Goal: Information Seeking & Learning: Learn about a topic

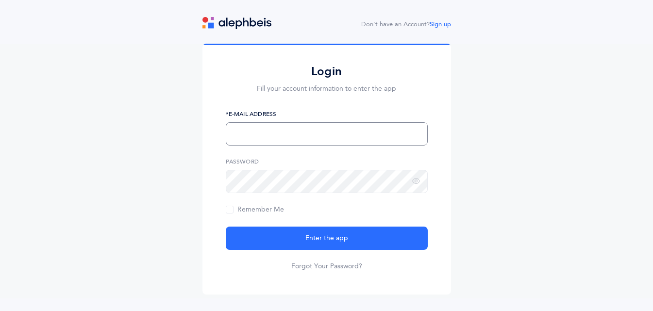
click at [285, 132] on input "text" at bounding box center [327, 133] width 202 height 23
type input "[EMAIL_ADDRESS][DOMAIN_NAME]"
click at [226, 227] on button "Enter the app" at bounding box center [327, 238] width 202 height 23
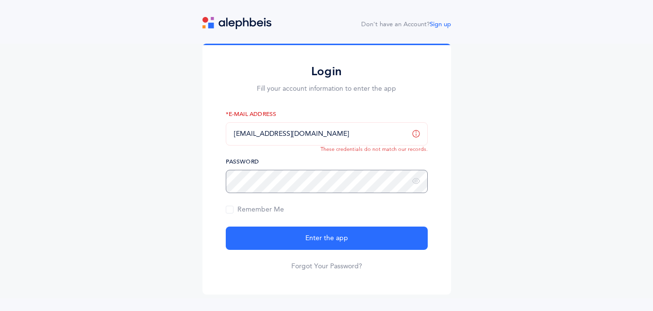
click at [226, 227] on button "Enter the app" at bounding box center [327, 238] width 202 height 23
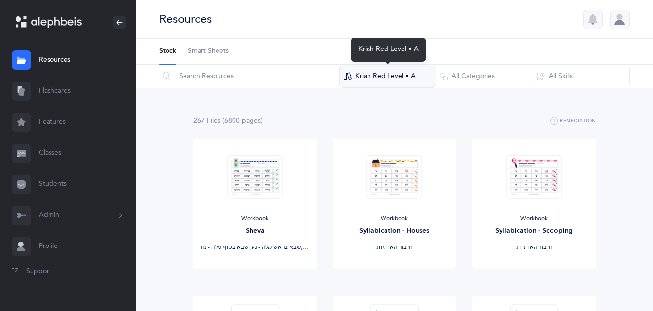
click at [399, 75] on button "Kriah Red Level • A" at bounding box center [388, 76] width 97 height 23
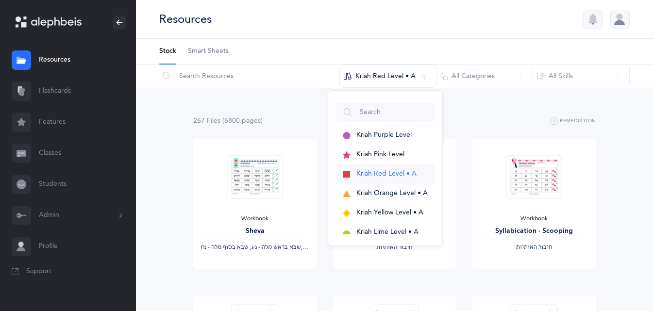
click at [379, 171] on span "Kriah Red Level • A" at bounding box center [387, 174] width 60 height 8
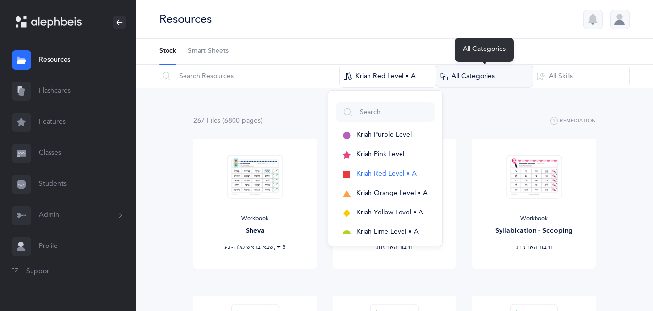
click at [489, 73] on button "All Categories" at bounding box center [484, 76] width 97 height 23
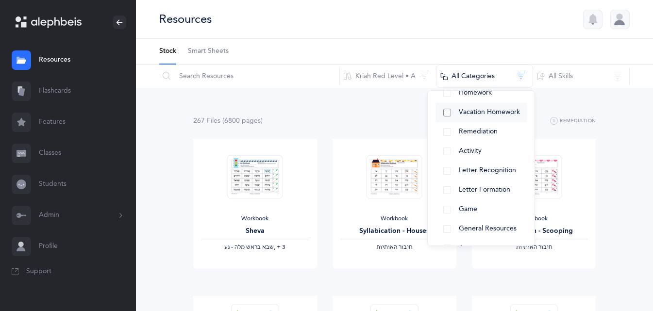
scroll to position [97, 0]
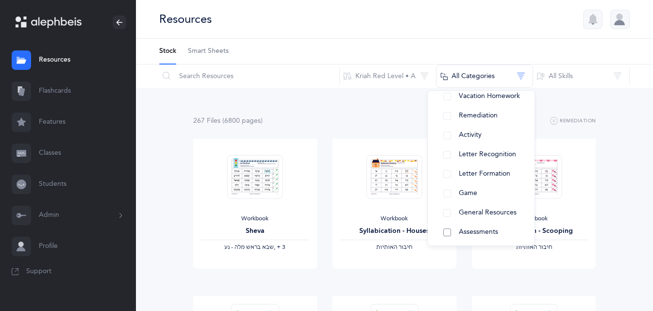
click at [484, 227] on button "Assessments" at bounding box center [481, 232] width 91 height 19
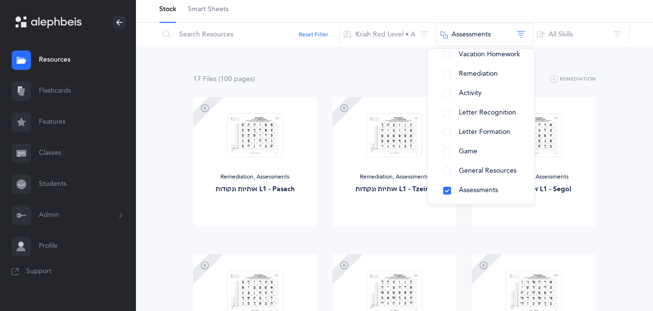
scroll to position [34, 0]
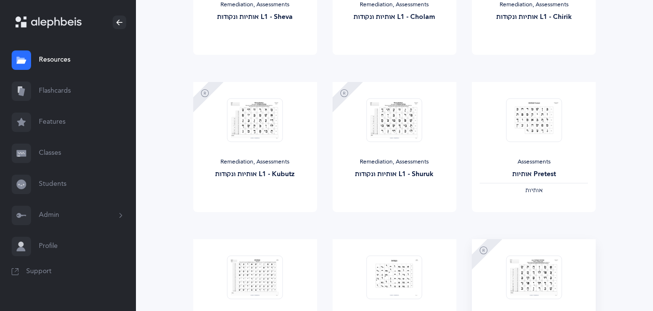
scroll to position [389, 0]
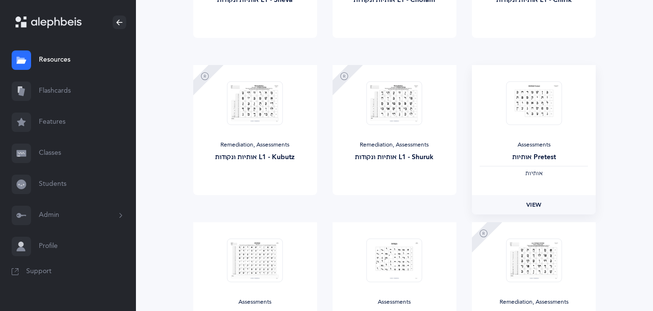
click at [533, 205] on span "View" at bounding box center [535, 205] width 16 height 9
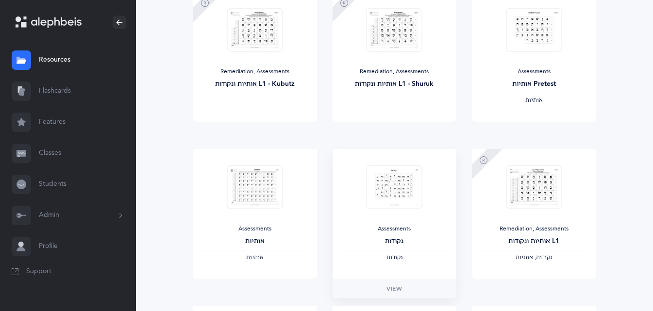
scroll to position [486, 0]
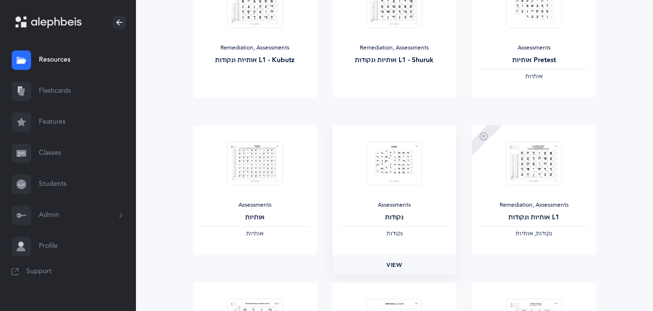
click at [397, 267] on span "View" at bounding box center [395, 265] width 16 height 9
click at [253, 267] on span "View" at bounding box center [255, 265] width 16 height 9
click at [534, 266] on span "View" at bounding box center [535, 265] width 16 height 9
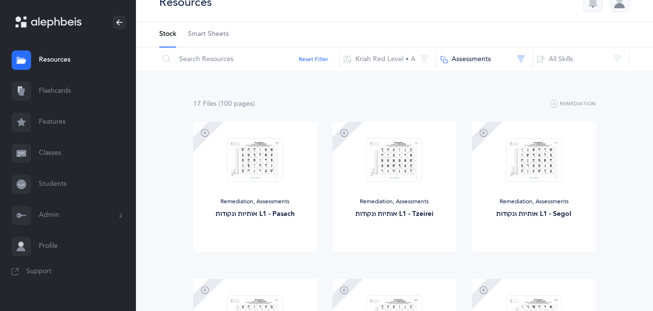
scroll to position [0, 0]
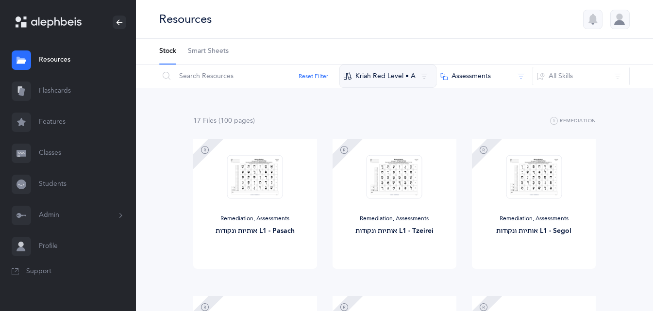
click at [389, 73] on button "Kriah Red Level • A" at bounding box center [388, 76] width 97 height 23
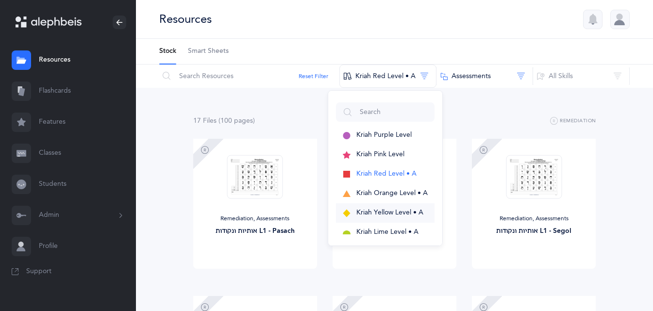
click at [374, 217] on button "Kriah Yellow Level • A" at bounding box center [385, 213] width 99 height 19
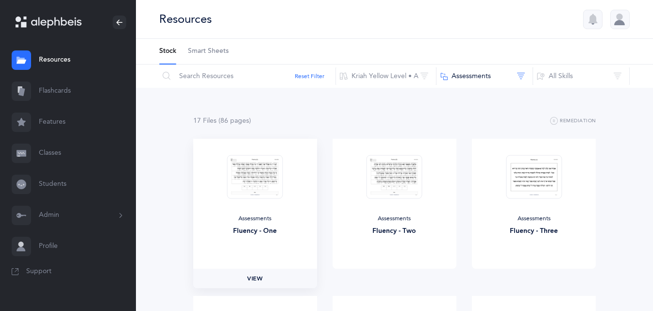
click at [254, 279] on span "View" at bounding box center [255, 278] width 16 height 9
